Goal: Information Seeking & Learning: Learn about a topic

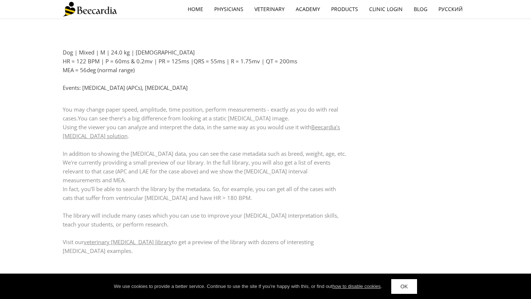
scroll to position [670, 0]
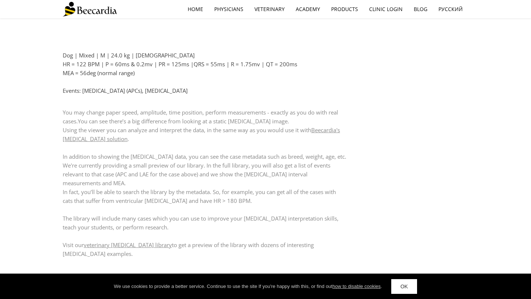
click at [108, 241] on link "veterinary [MEDICAL_DATA] library" at bounding box center [128, 244] width 88 height 7
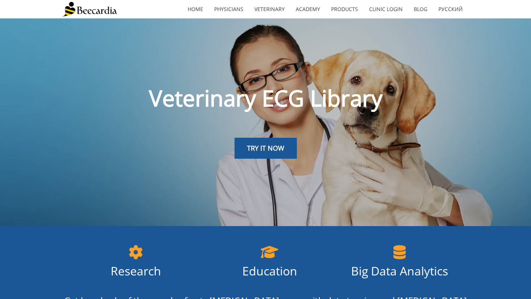
scroll to position [1, 0]
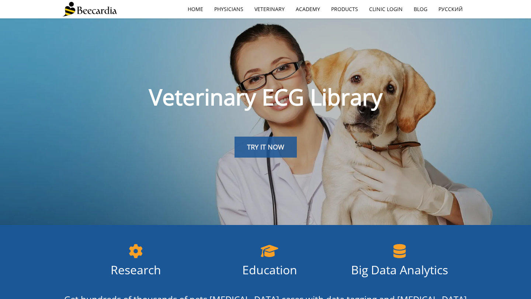
click at [271, 146] on span "TRY IT NOW" at bounding box center [265, 147] width 37 height 9
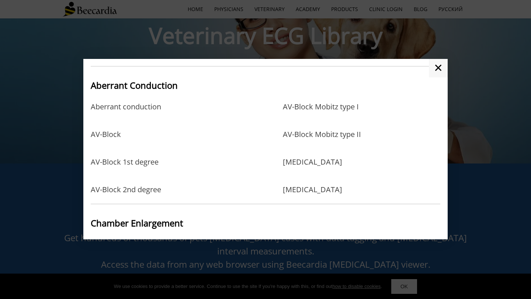
scroll to position [32, 0]
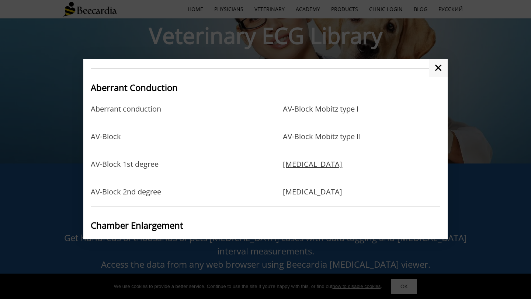
click at [296, 166] on link "Left bundle branch block" at bounding box center [312, 172] width 59 height 24
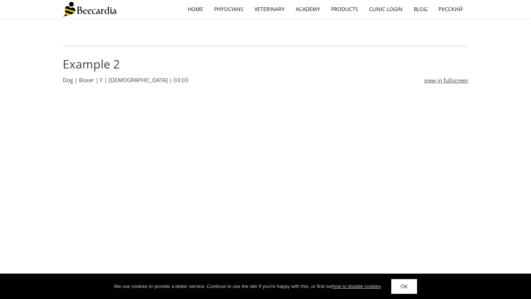
scroll to position [539, 0]
